Goal: Task Accomplishment & Management: Complete application form

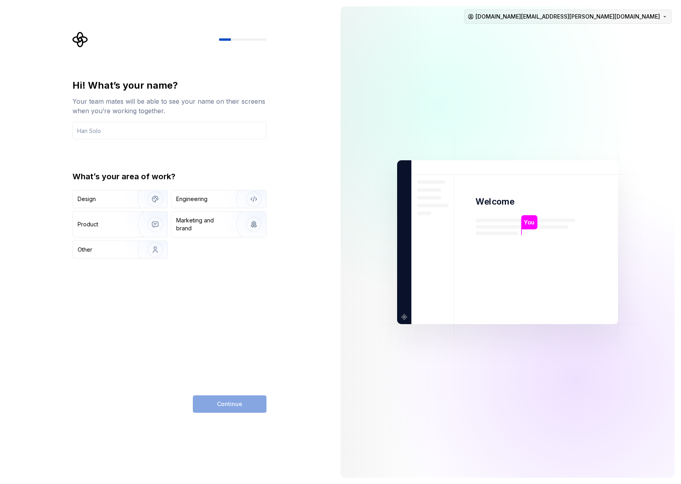
click at [634, 14] on html "Hi! What’s your name? Your team mates will be able to see your name on their sc…" at bounding box center [340, 242] width 681 height 484
click at [623, 32] on div "Sign out" at bounding box center [637, 34] width 75 height 8
type input "Kemal Tatar"
click at [219, 201] on div "Engineering" at bounding box center [207, 199] width 63 height 8
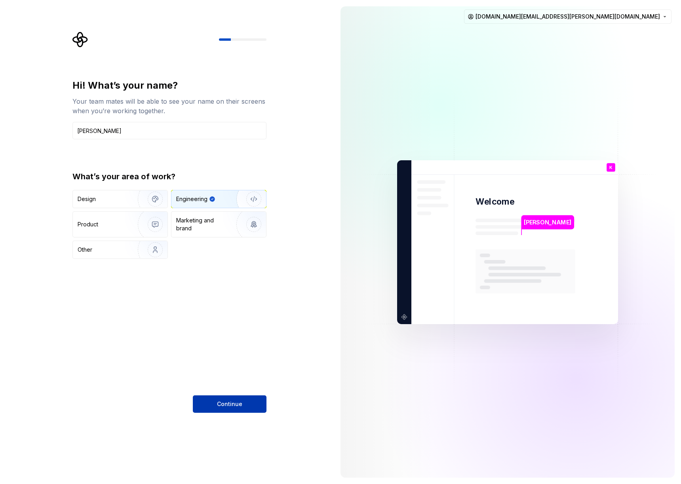
click at [232, 400] on span "Continue" at bounding box center [229, 404] width 25 height 8
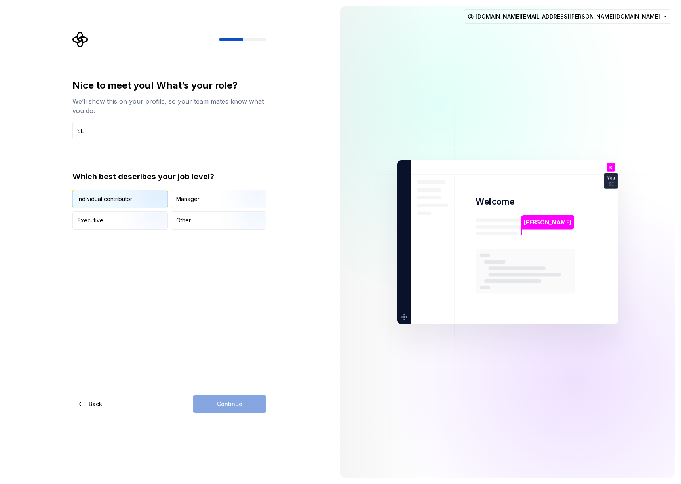
type input "SE"
click at [131, 199] on img "button" at bounding box center [148, 208] width 51 height 53
click at [240, 406] on span "Continue" at bounding box center [229, 404] width 25 height 8
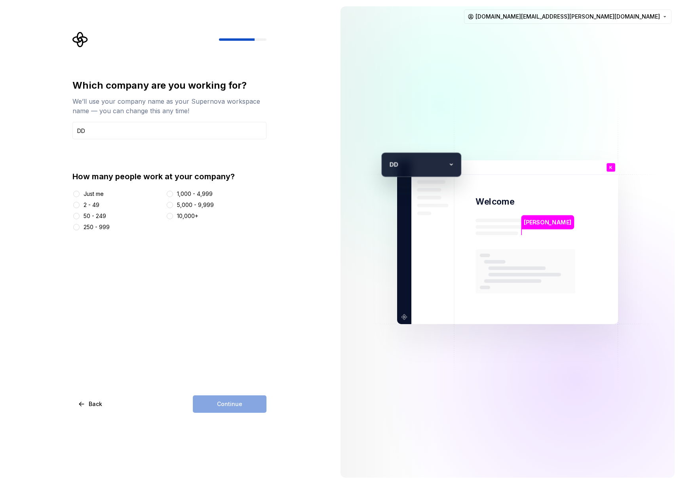
type input "DD"
click at [172, 194] on button "1,000 - 4,999" at bounding box center [170, 194] width 6 height 6
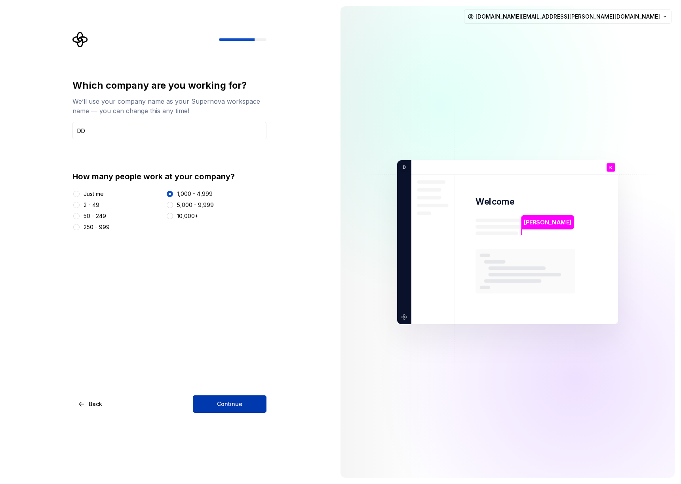
click at [229, 398] on button "Continue" at bounding box center [230, 403] width 74 height 17
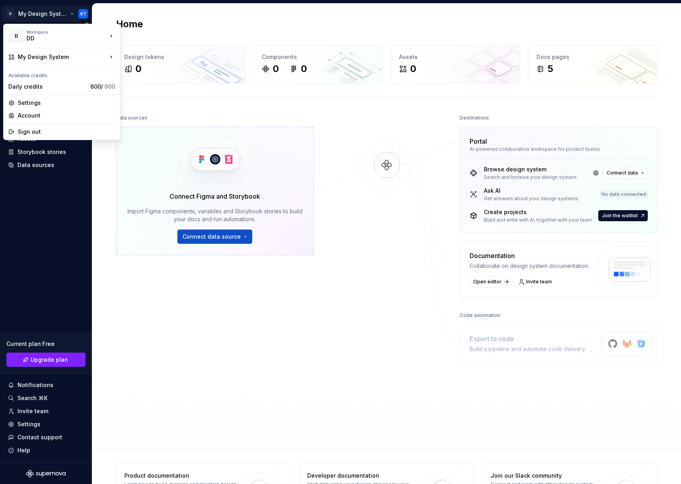
click at [81, 13] on html "D My Design System KT Home Documentation Analytics Code automation Design syste…" at bounding box center [340, 242] width 681 height 484
click at [39, 132] on div "Sign out" at bounding box center [66, 132] width 97 height 8
